Goal: Transaction & Acquisition: Obtain resource

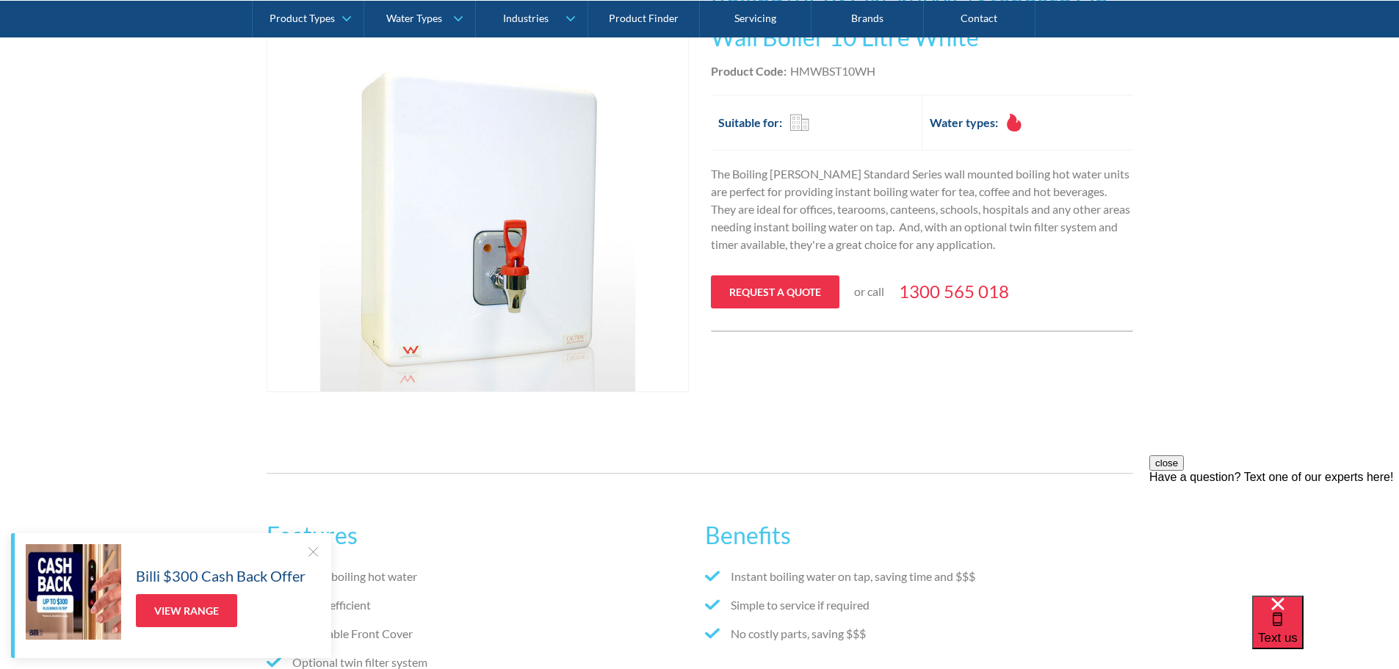
scroll to position [367, 0]
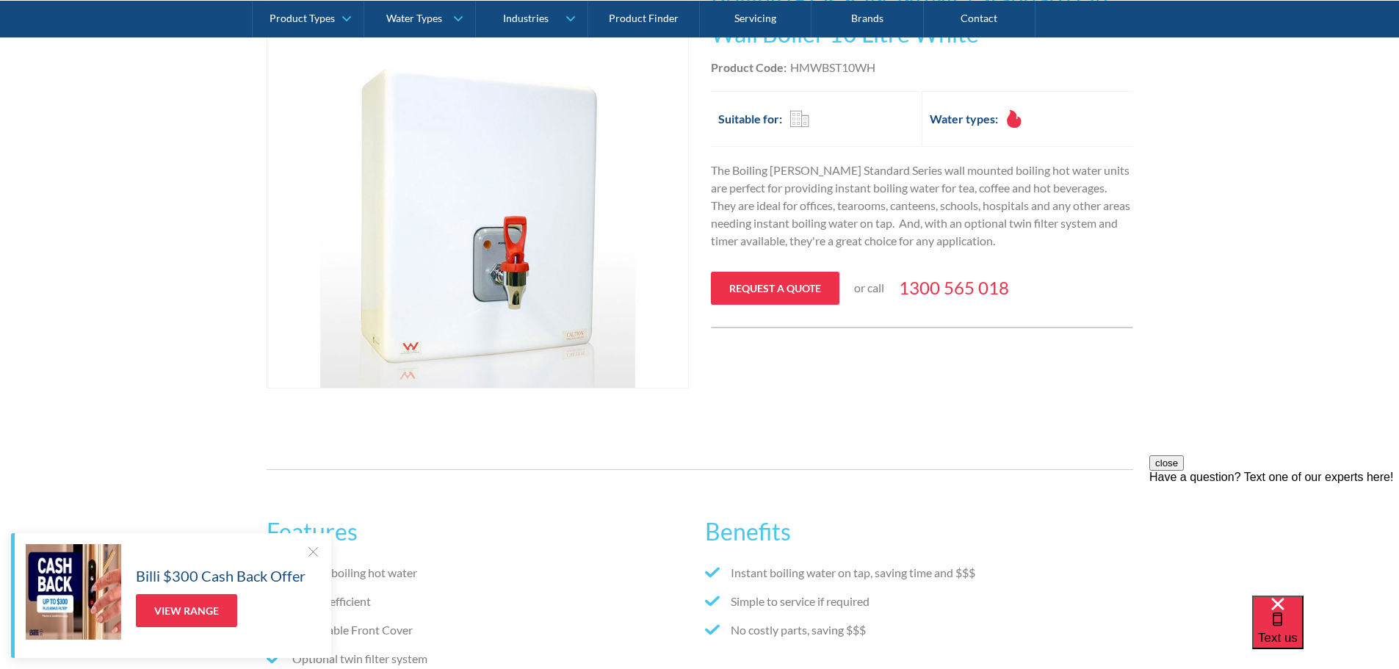
click at [773, 286] on link "Request a quote" at bounding box center [775, 288] width 129 height 33
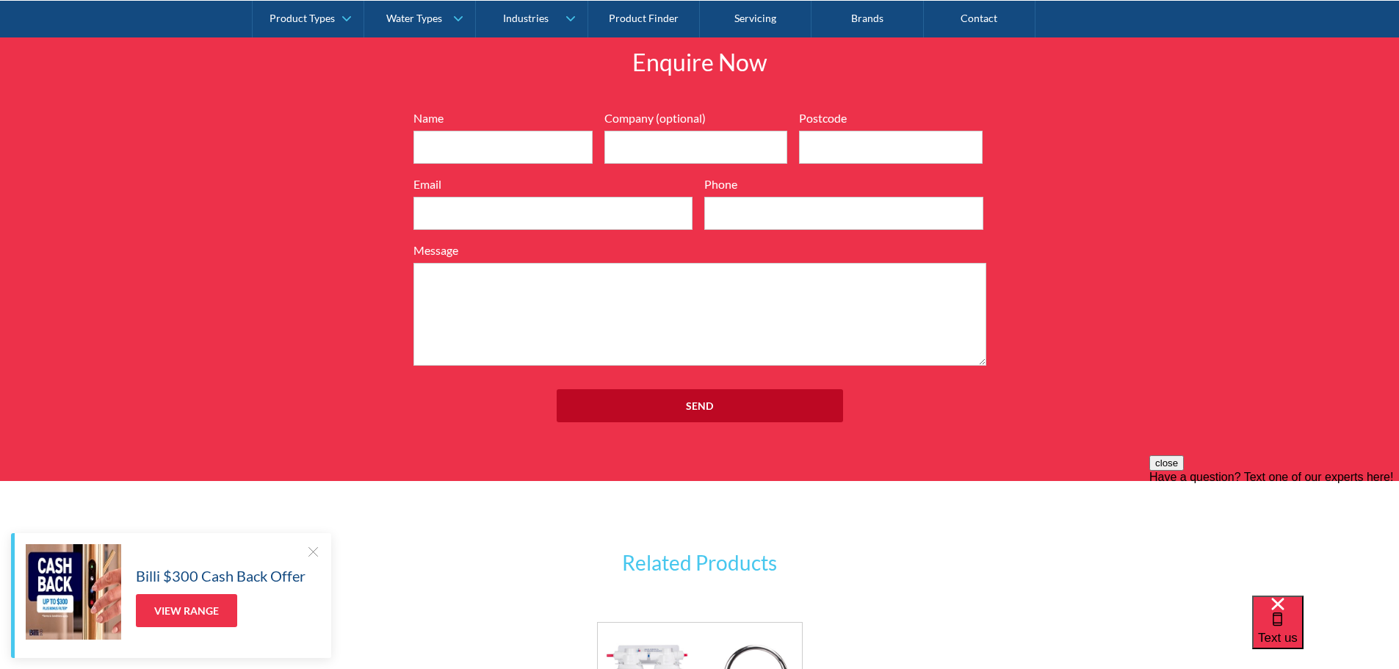
scroll to position [1565, 0]
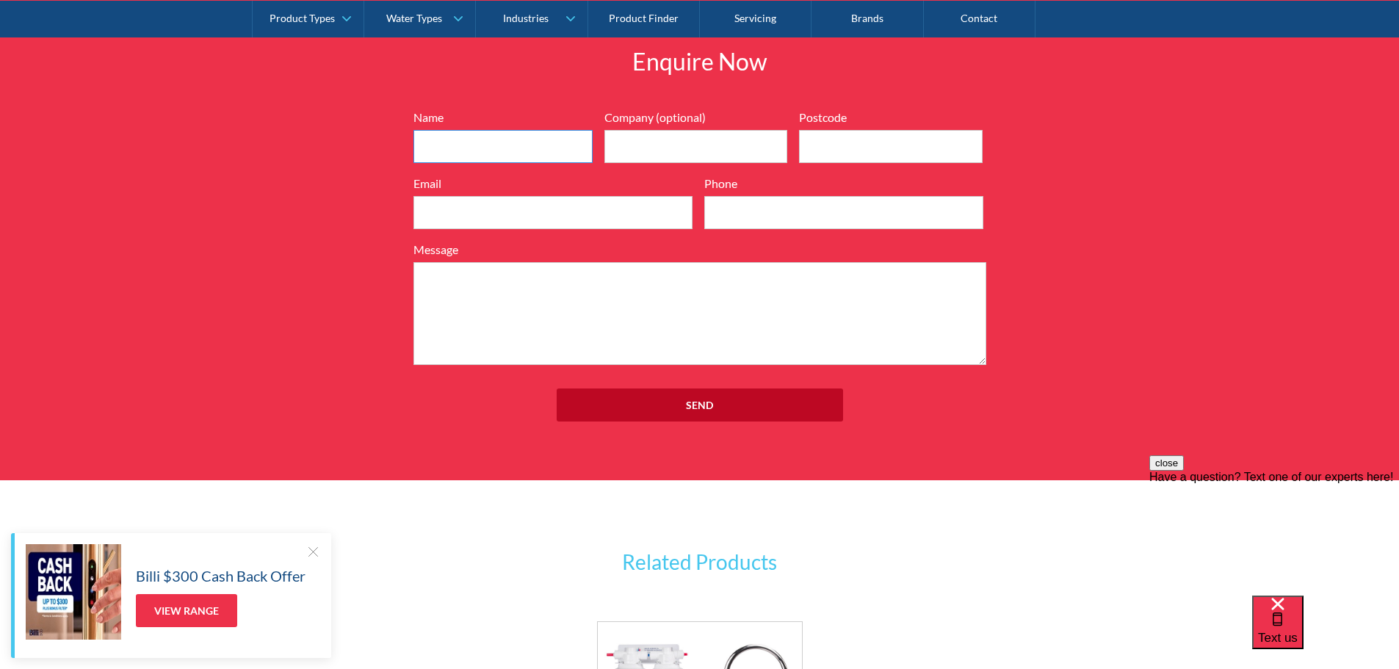
click at [518, 143] on input "Name" at bounding box center [502, 146] width 179 height 33
type input "[PERSON_NAME]"
type input "4173"
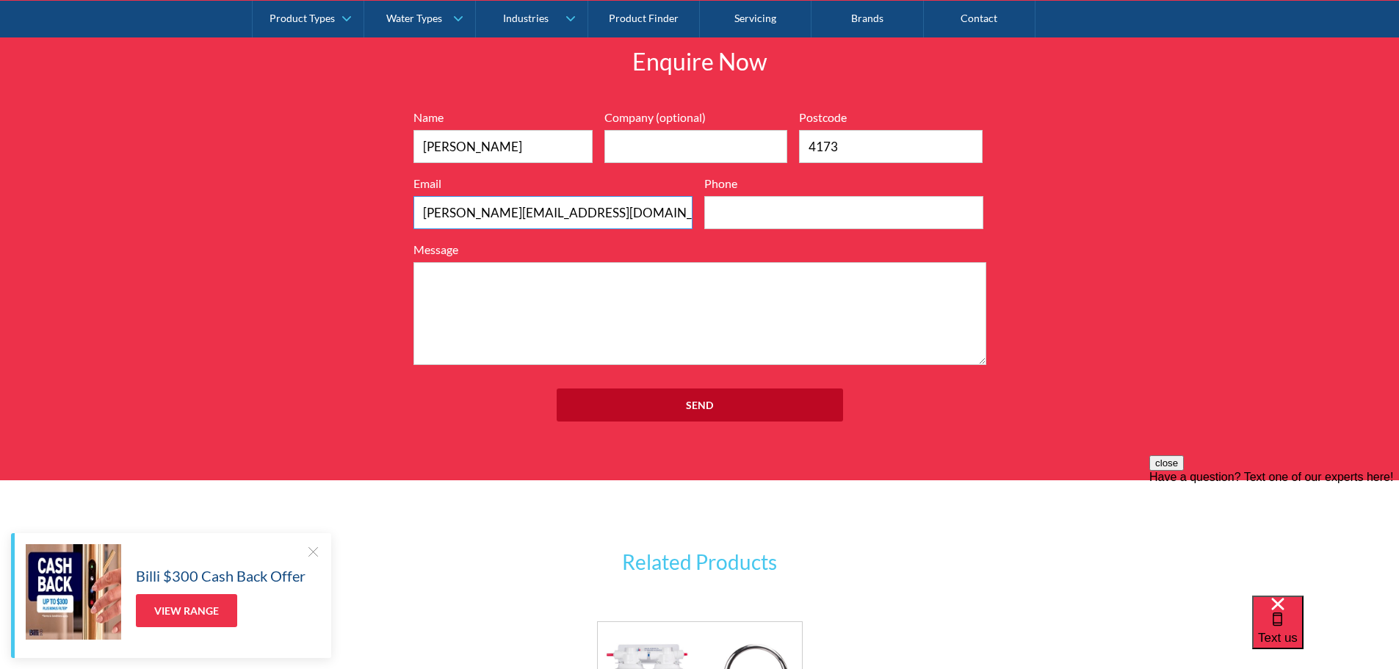
type input "[PERSON_NAME][EMAIL_ADDRESS][DOMAIN_NAME]"
type input "0417166999"
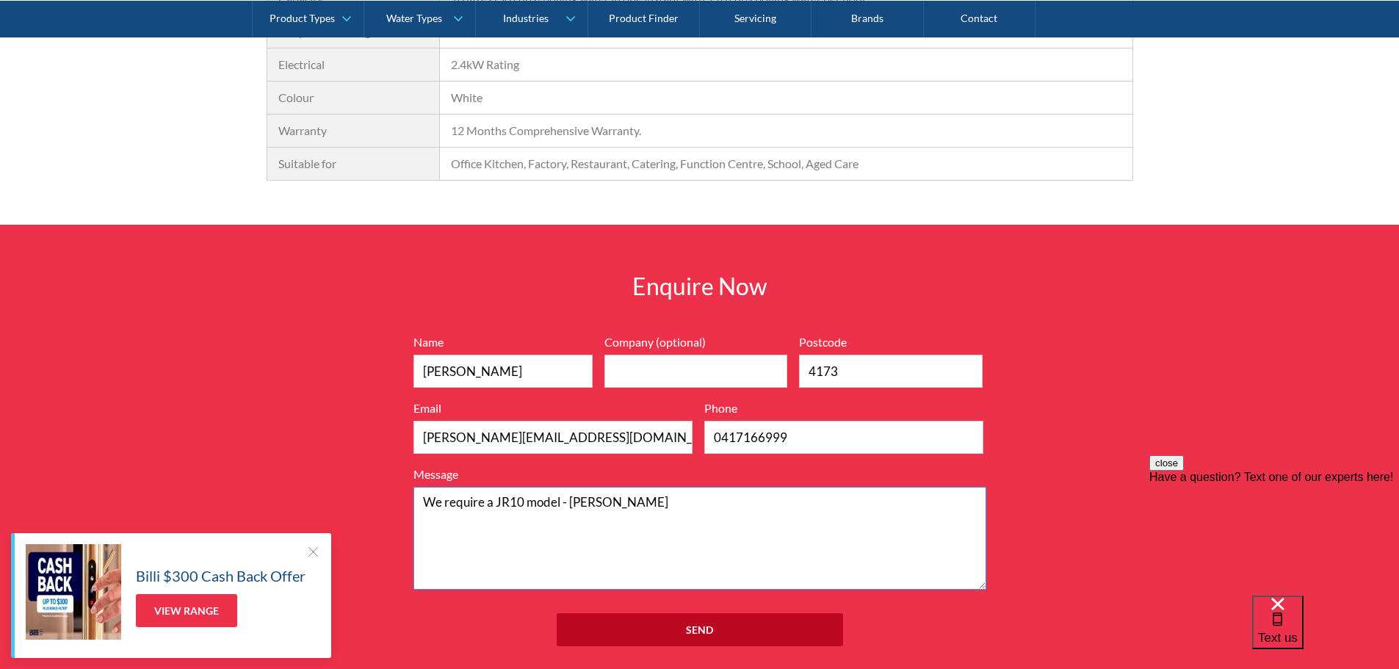
scroll to position [1395, 0]
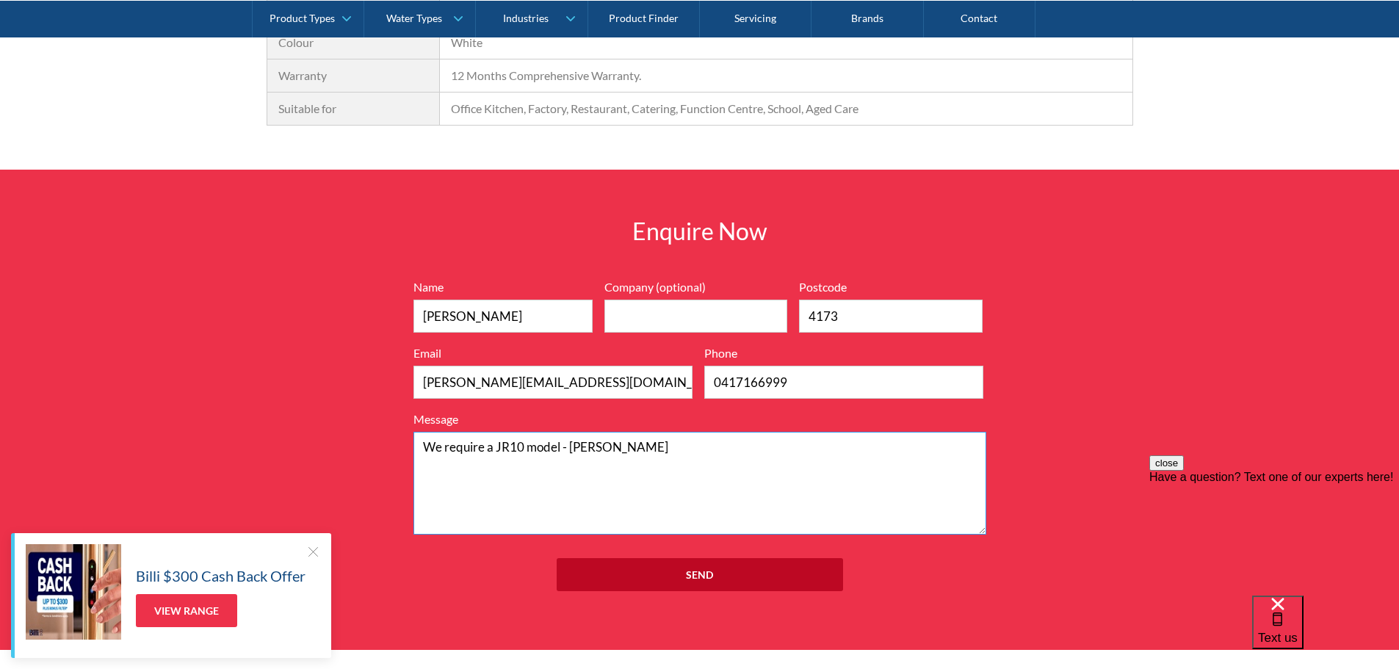
click at [572, 447] on textarea "We require a JR10 model - [PERSON_NAME]" at bounding box center [699, 483] width 573 height 103
type textarea "We require a JR10 model - Boiling [PERSON_NAME]"
click at [715, 565] on input "Send" at bounding box center [700, 574] width 286 height 33
